Goal: Navigation & Orientation: Go to known website

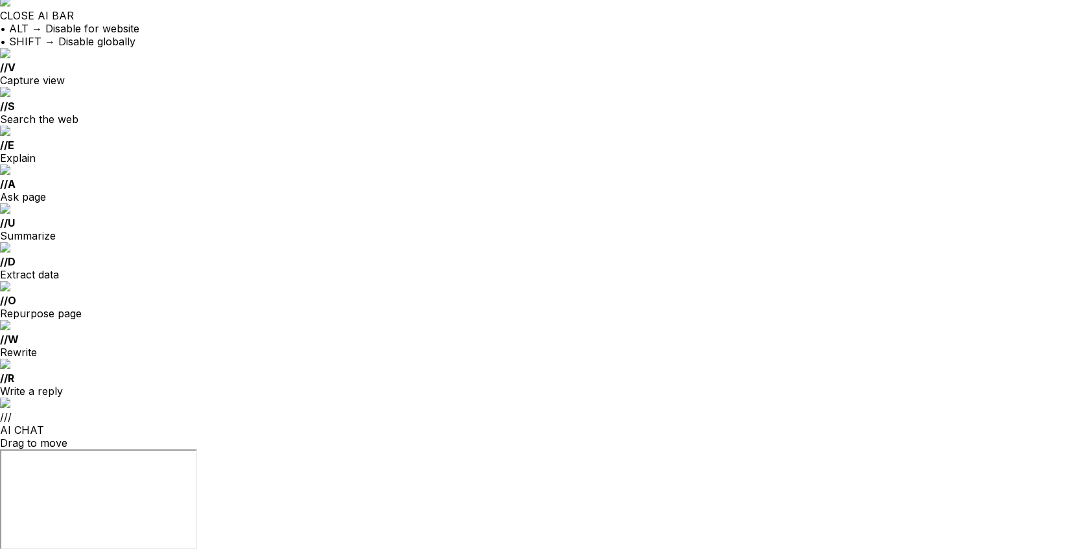
scroll to position [6, 0]
drag, startPoint x: 520, startPoint y: 249, endPoint x: 513, endPoint y: 254, distance: 8.8
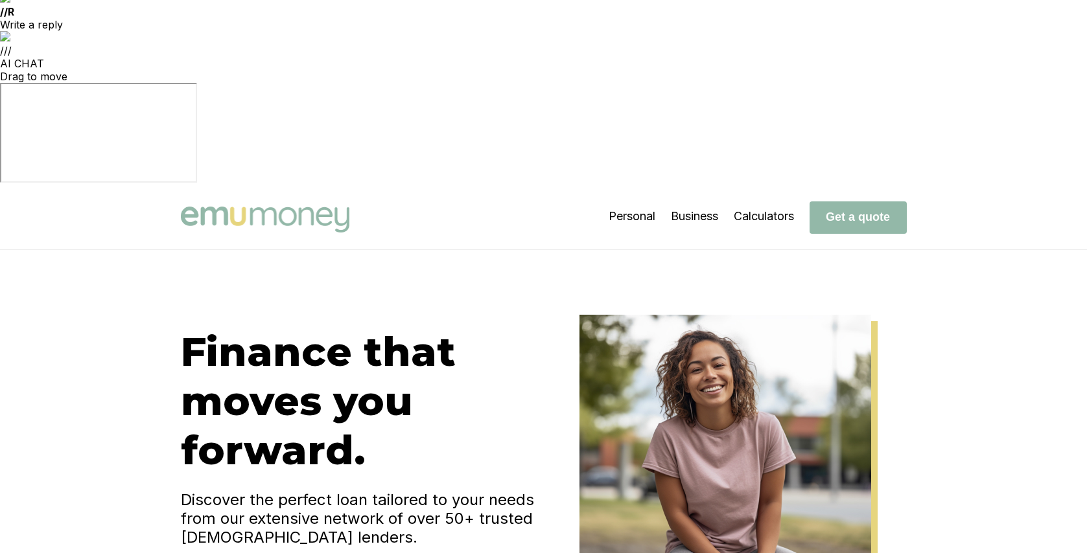
scroll to position [990, 0]
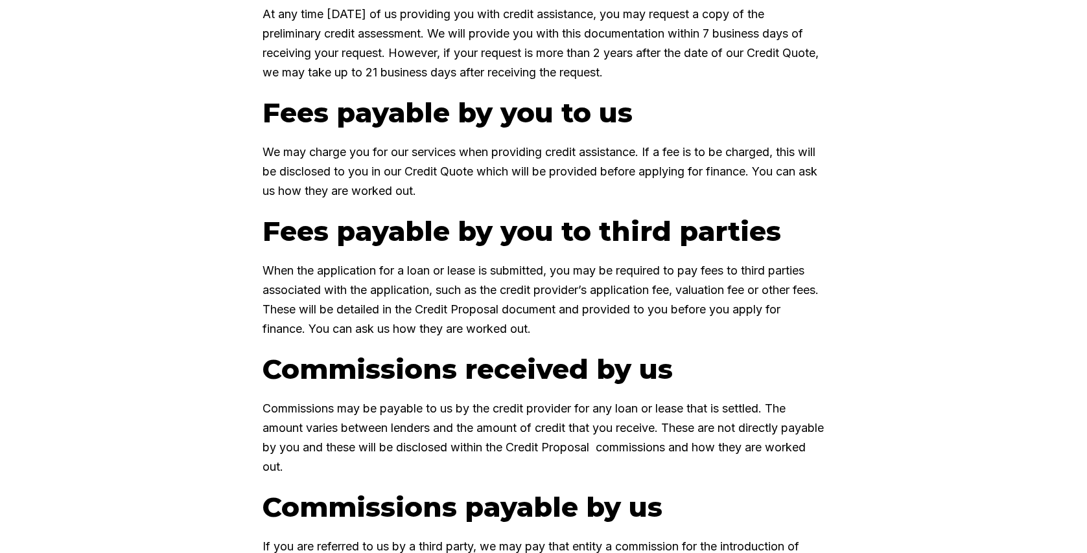
scroll to position [1581, 0]
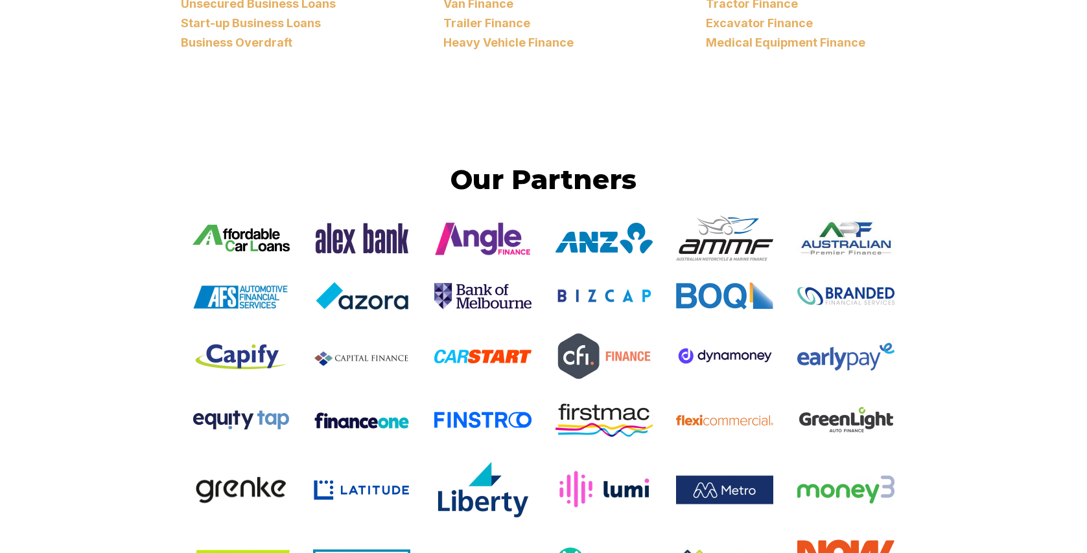
scroll to position [2776, 0]
